Goal: Obtain resource: Download file/media

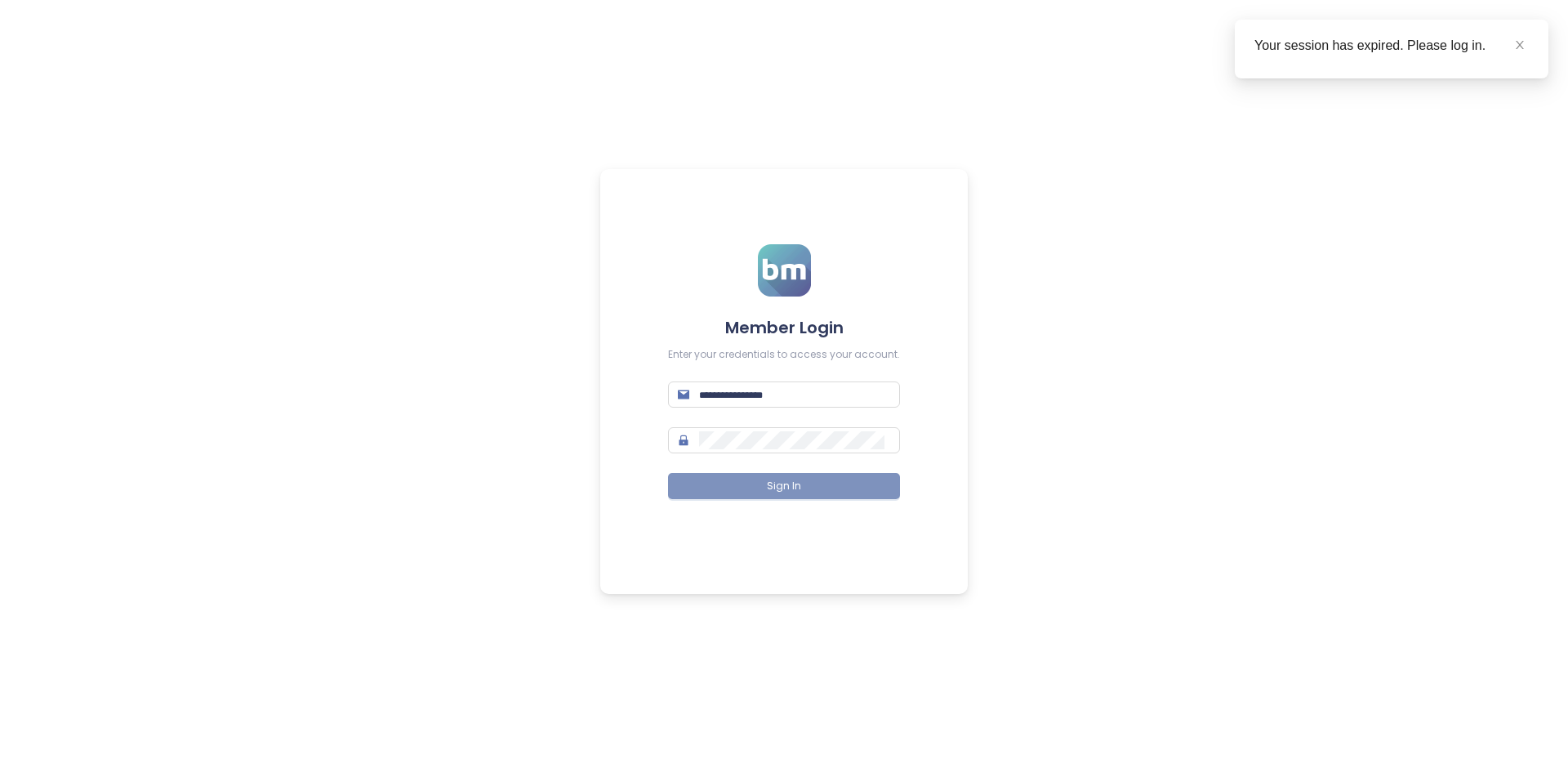
type input "**********"
click at [765, 476] on button "Sign In" at bounding box center [784, 486] width 232 height 26
click at [1520, 36] on span at bounding box center [1520, 44] width 12 height 18
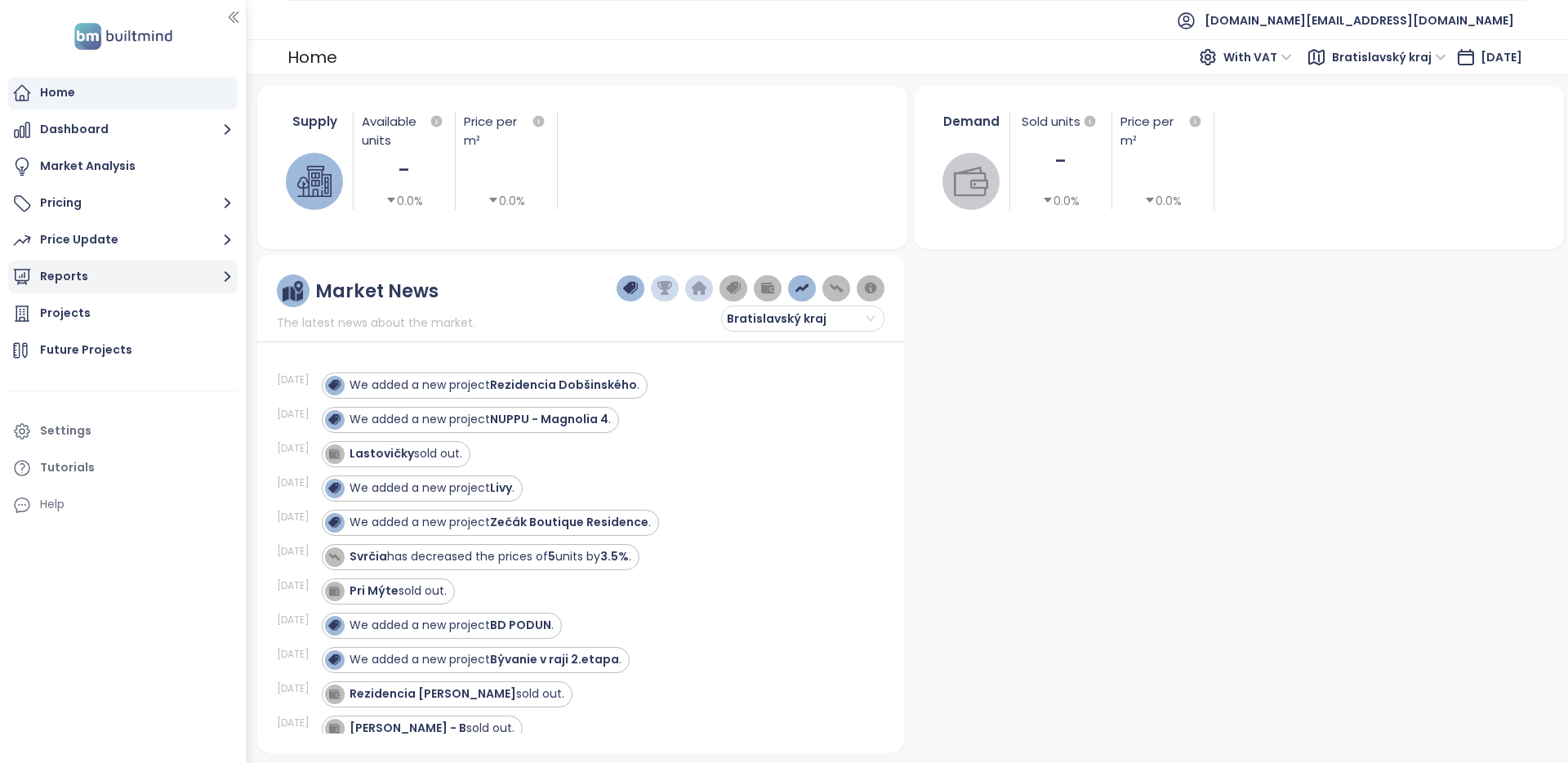
click at [152, 275] on button "Reports" at bounding box center [123, 277] width 229 height 33
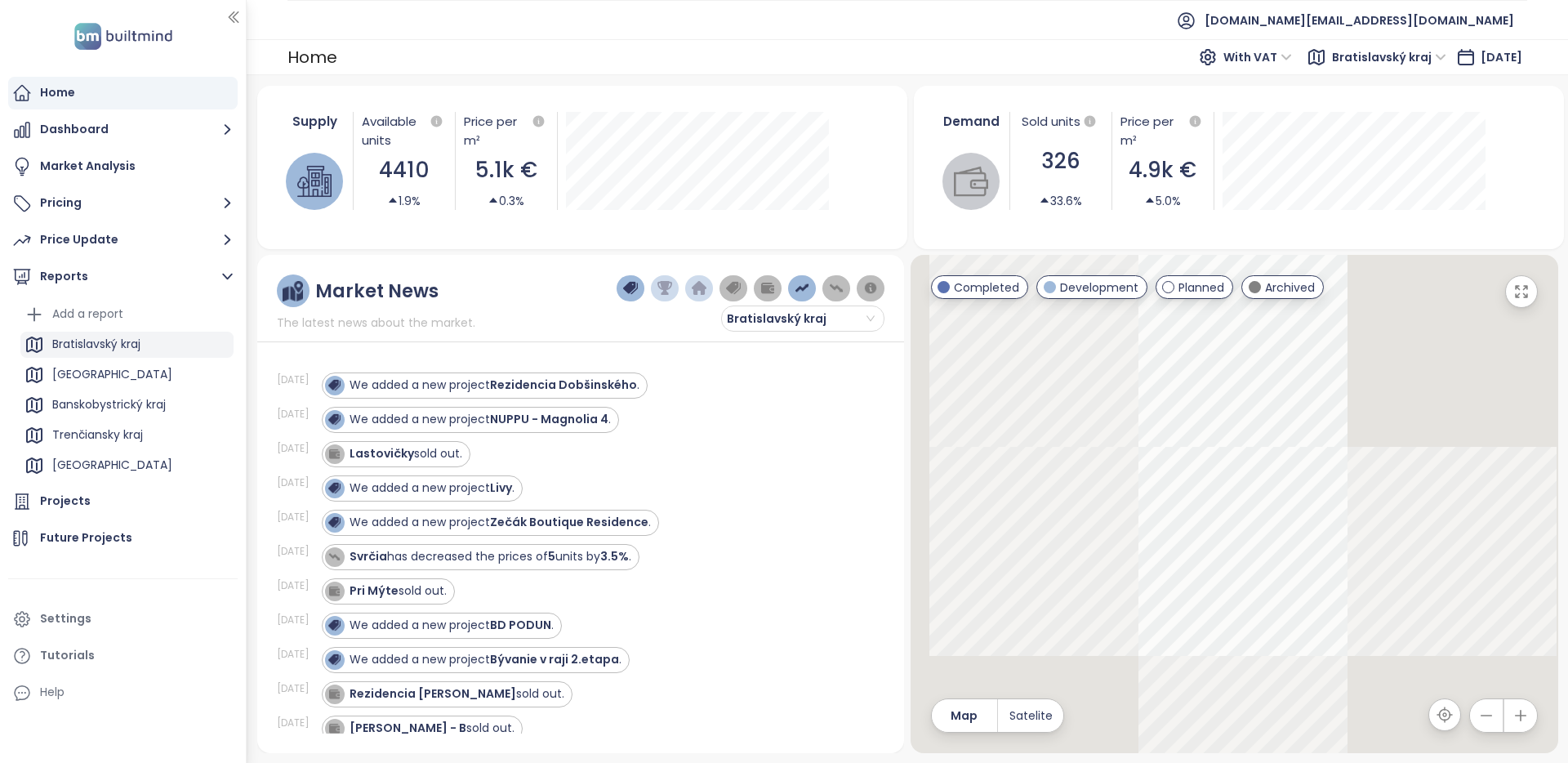
click at [150, 342] on div "Bratislavský kraj" at bounding box center [127, 344] width 213 height 26
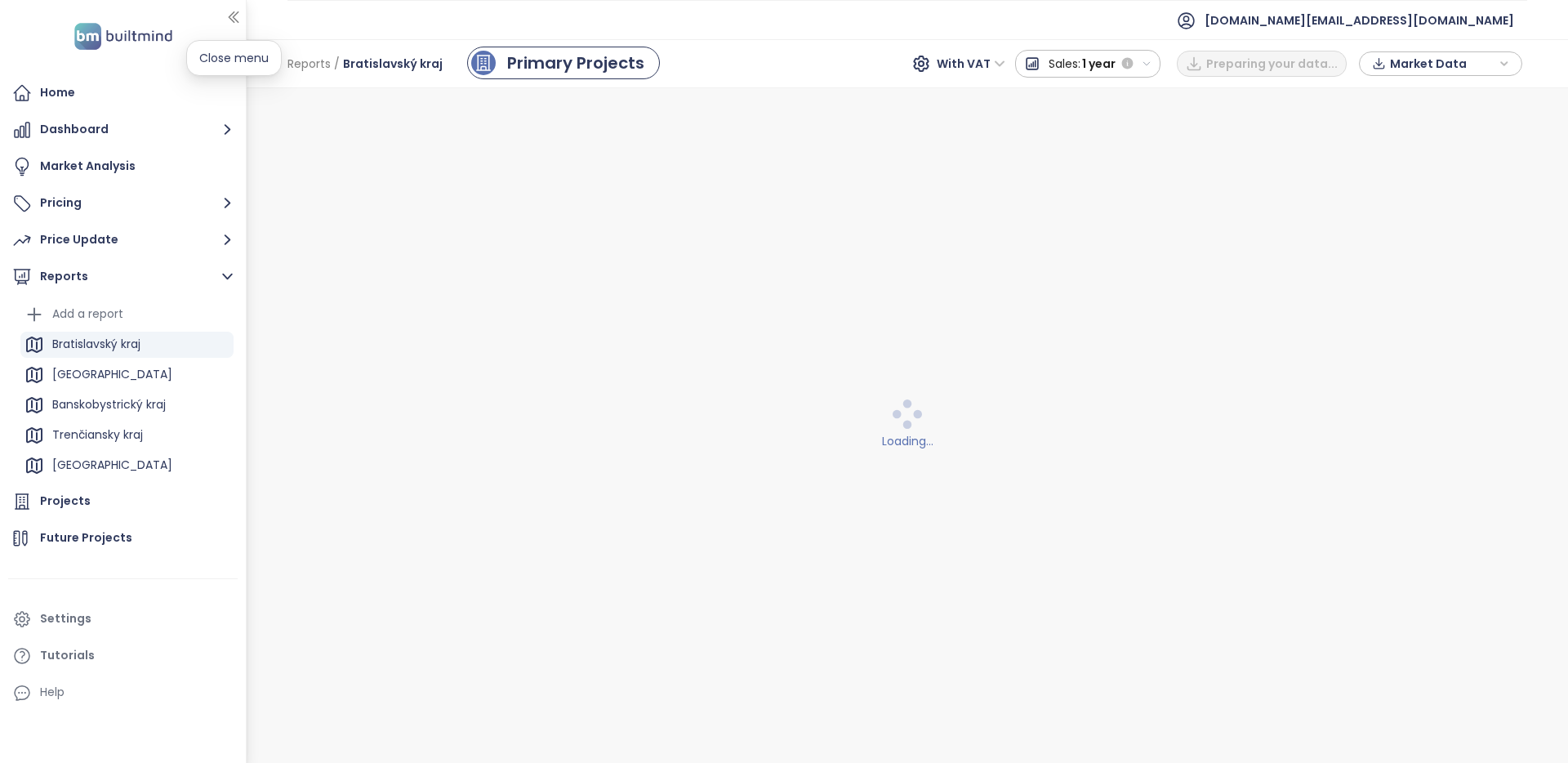
click at [237, 12] on icon "button" at bounding box center [233, 17] width 16 height 16
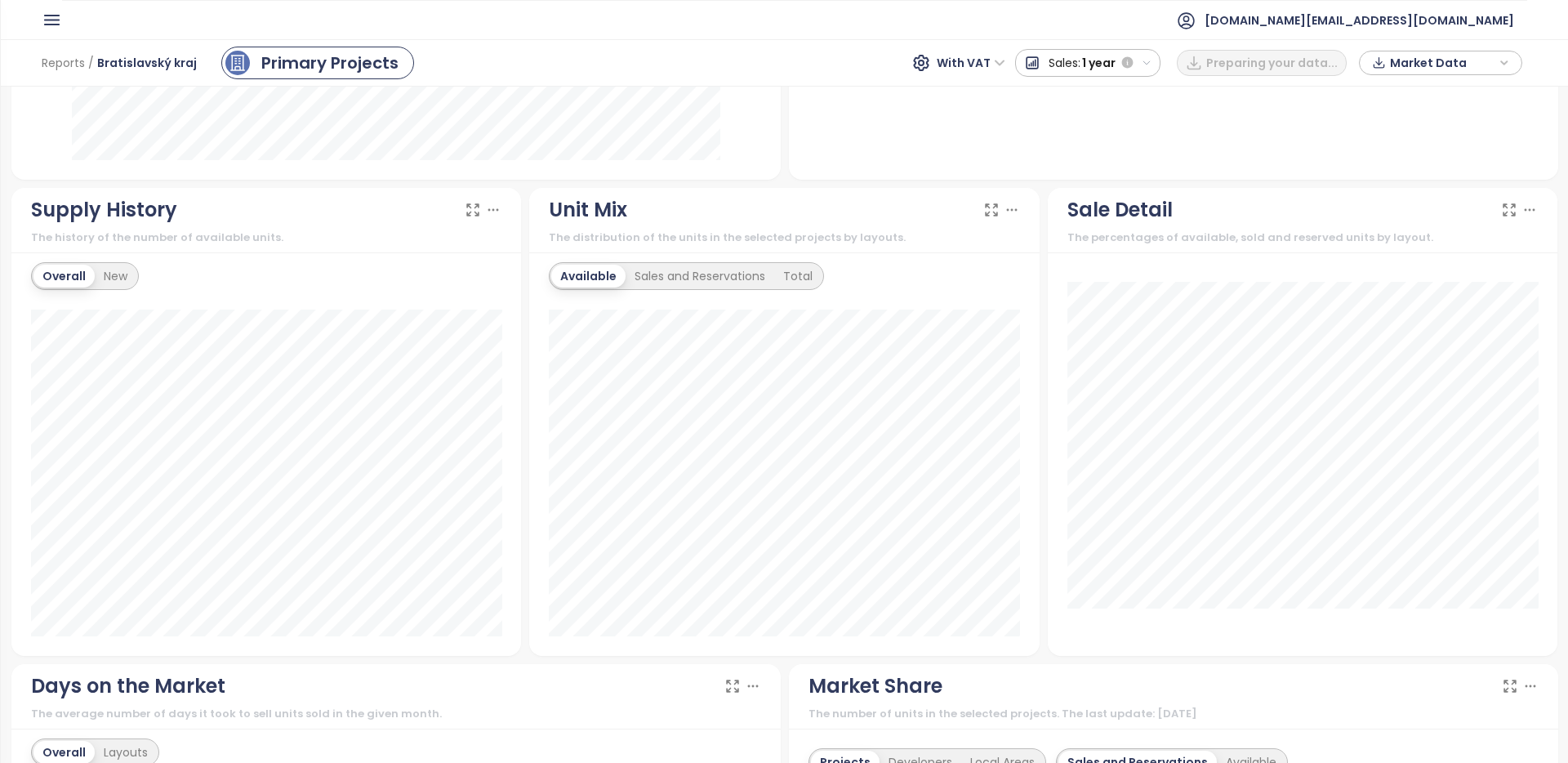
scroll to position [781, 0]
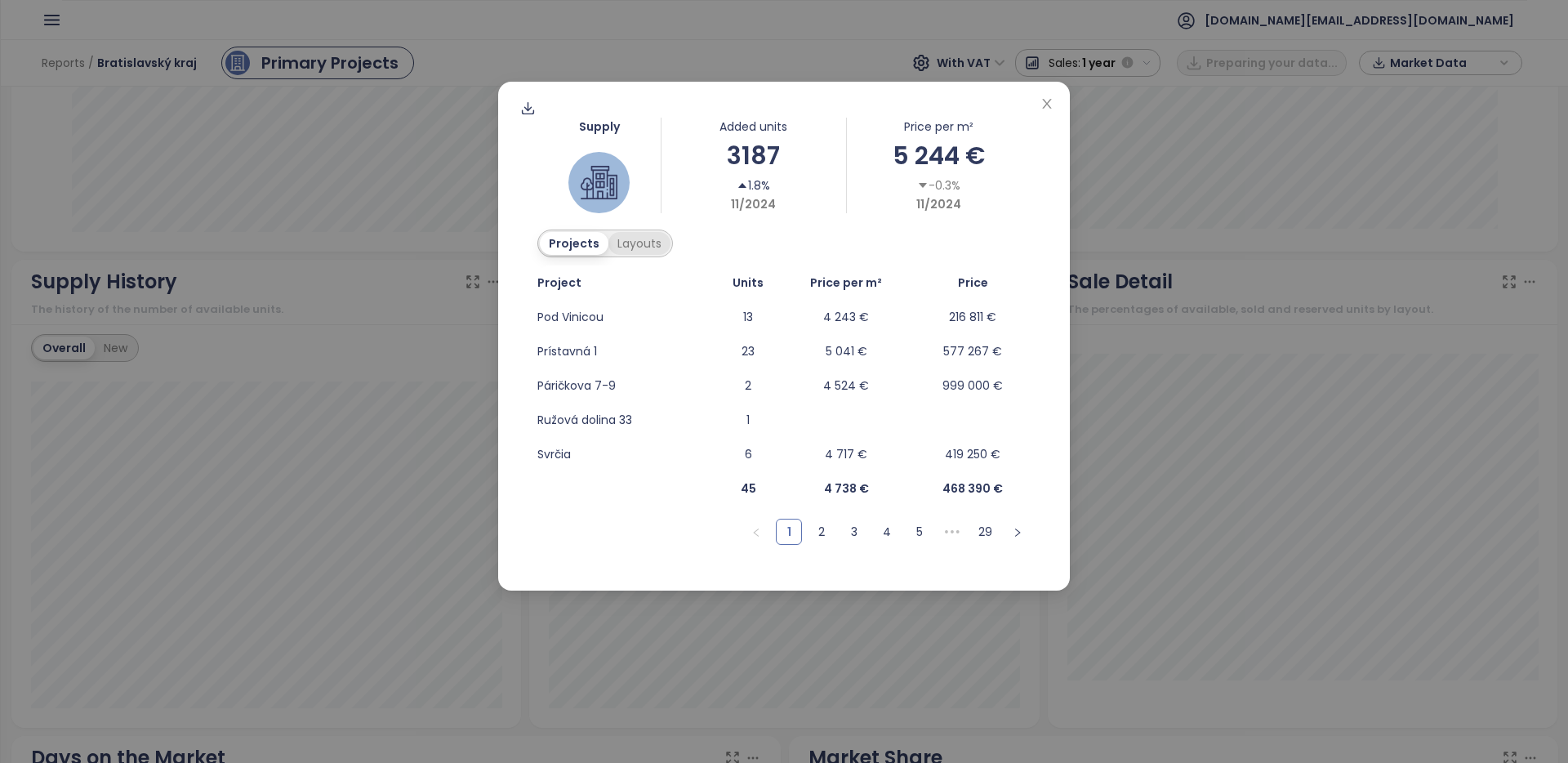
click at [641, 247] on div "Layouts" at bounding box center [639, 243] width 62 height 23
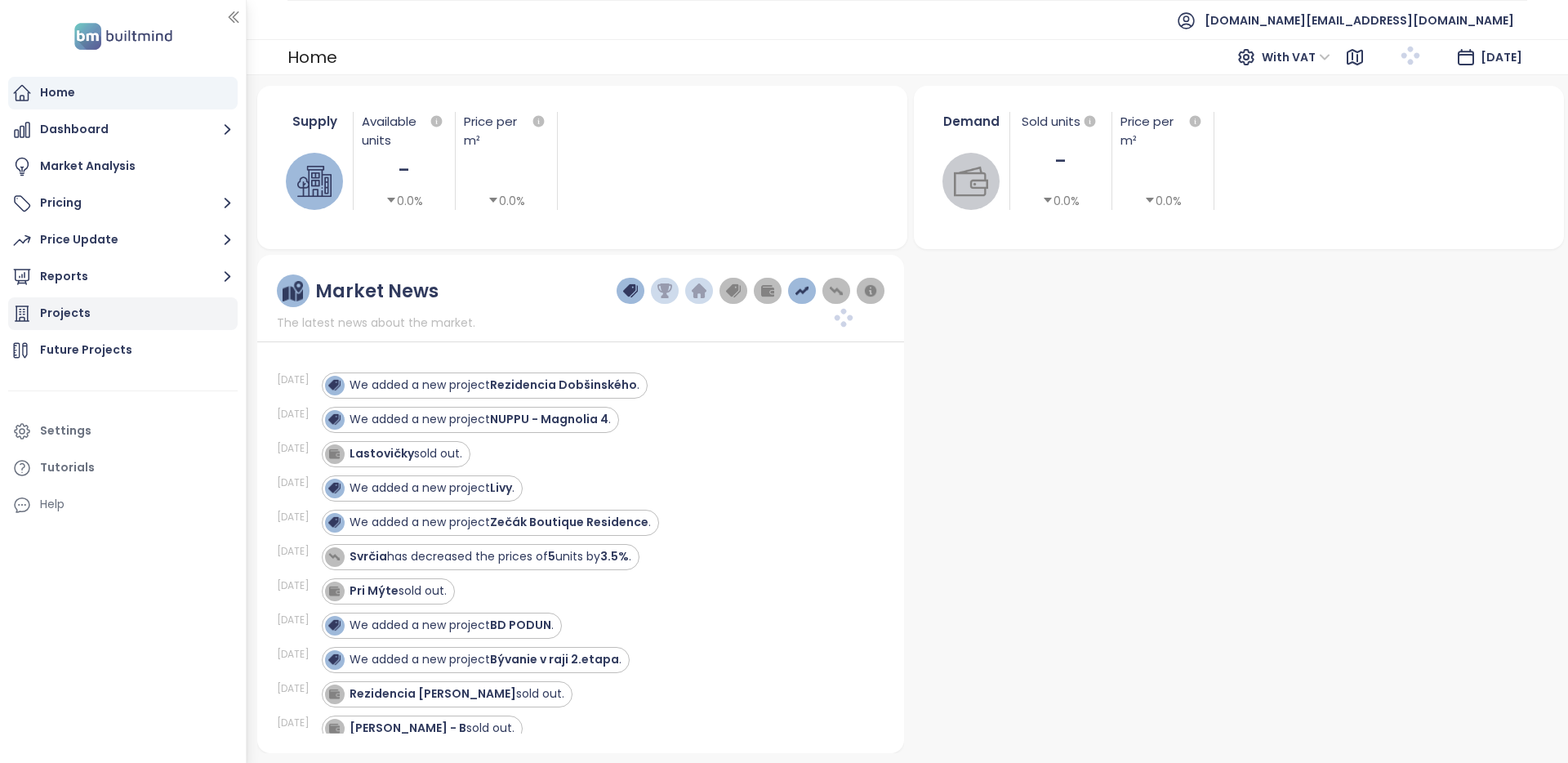
click at [123, 306] on div "Projects" at bounding box center [123, 313] width 229 height 33
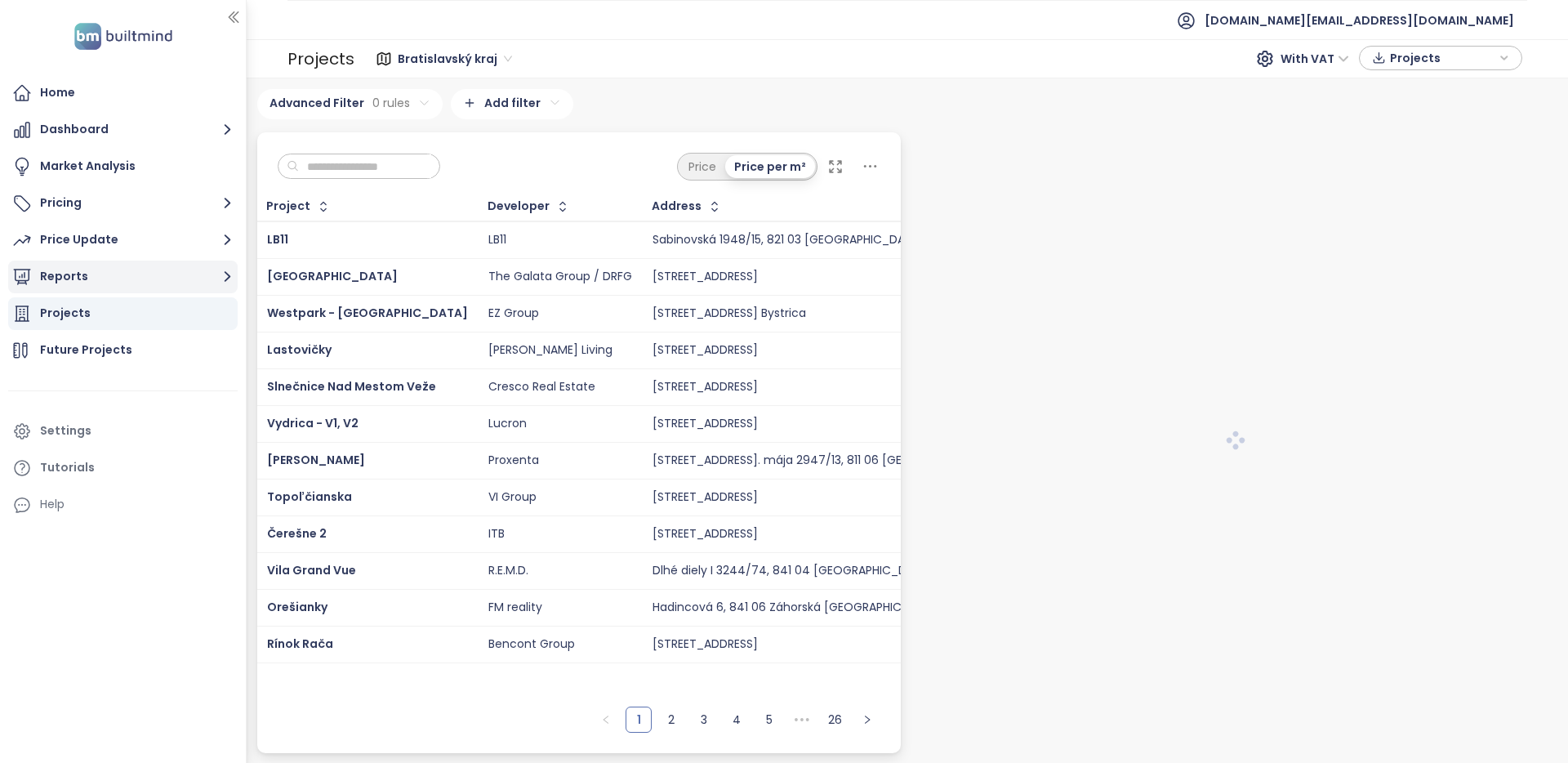
click at [140, 279] on button "Reports" at bounding box center [123, 277] width 229 height 33
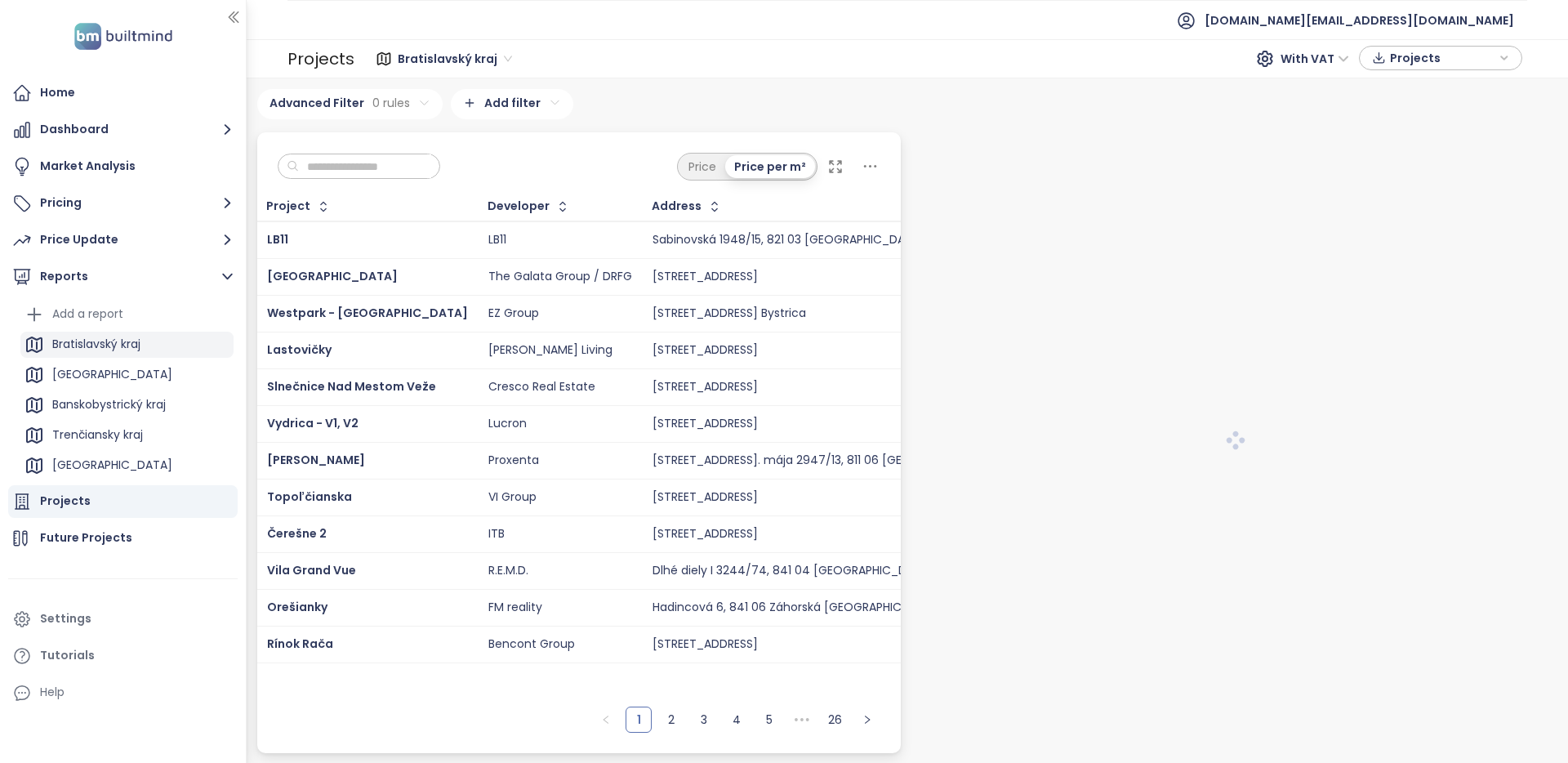
click at [131, 335] on div "Bratislavský kraj" at bounding box center [96, 344] width 88 height 20
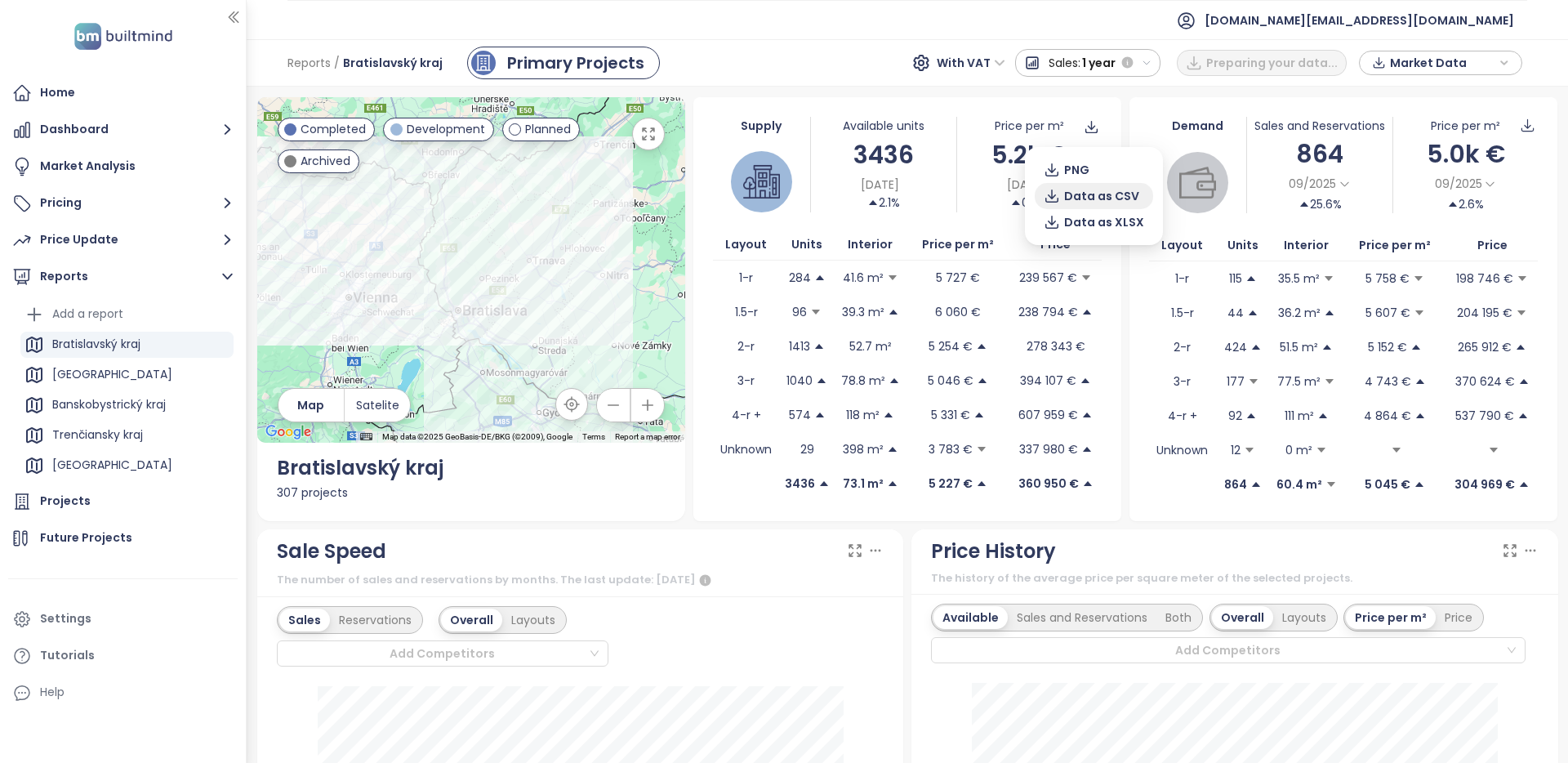
click at [1113, 196] on span "Data as CSV" at bounding box center [1101, 195] width 75 height 18
